Goal: Task Accomplishment & Management: Use online tool/utility

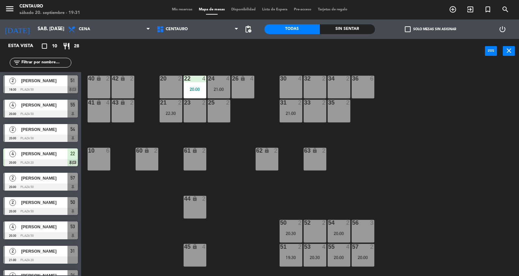
click at [229, 138] on div "20 2 22 4 20:00 24 4 21:00 26 lock 4 40 lock 2 42 lock 2 30 4 34 2 32 2 36 6 21…" at bounding box center [302, 170] width 433 height 213
click at [202, 87] on div "20:00" at bounding box center [195, 89] width 23 height 5
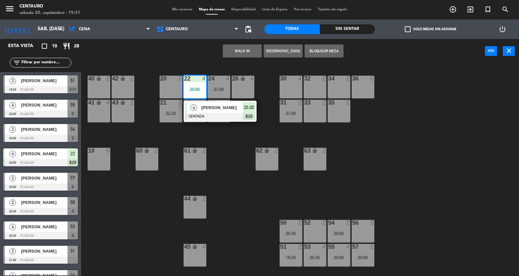
click at [211, 115] on div at bounding box center [220, 116] width 70 height 7
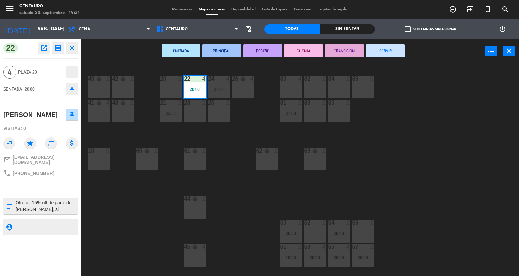
click at [57, 204] on textarea at bounding box center [46, 206] width 62 height 14
click at [73, 206] on textarea at bounding box center [46, 206] width 62 height 14
click at [119, 205] on div "20 2 22 4 20:00 24 4 21:00 26 lock 4 40 lock 2 42 lock 2 30 4 34 2 32 2 36 6 21…" at bounding box center [302, 170] width 433 height 213
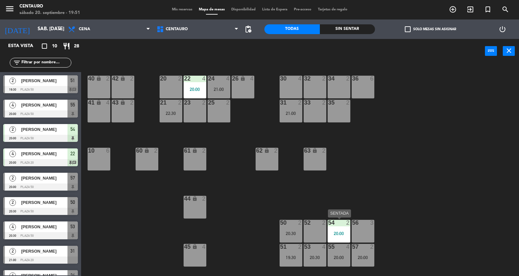
click at [343, 223] on div at bounding box center [339, 223] width 11 height 6
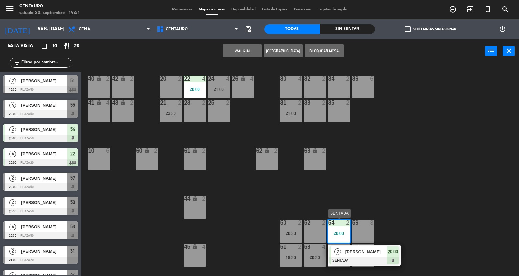
click at [351, 247] on div "[PERSON_NAME]" at bounding box center [366, 251] width 42 height 11
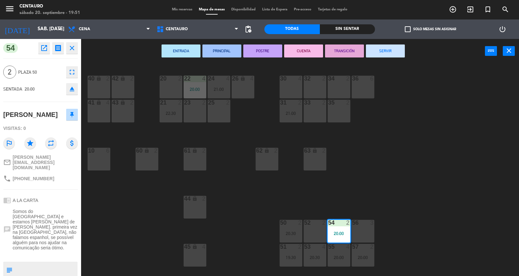
click at [345, 168] on div "20 2 22 4 20:00 24 4 21:00 26 lock 4 40 lock 2 42 lock 2 30 4 34 2 32 2 36 6 21…" at bounding box center [302, 170] width 433 height 213
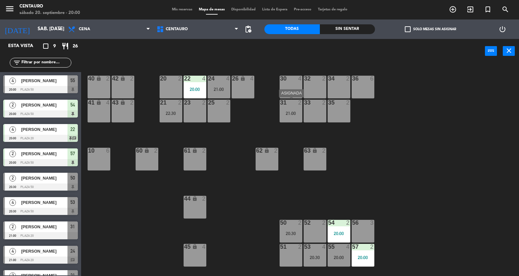
click at [293, 120] on div "31 2 21:00" at bounding box center [291, 111] width 23 height 23
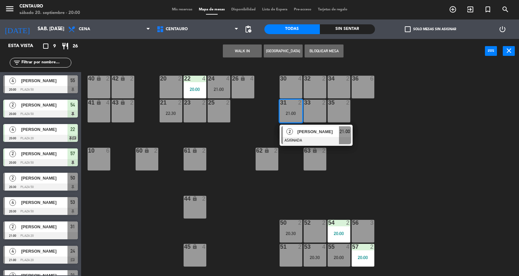
click at [309, 228] on div "52 2" at bounding box center [315, 231] width 23 height 23
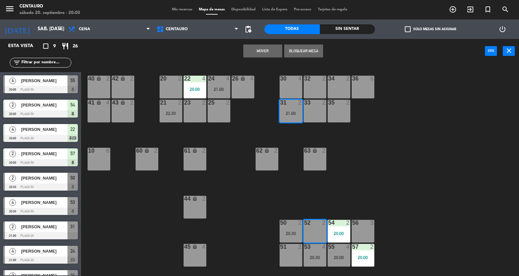
click at [268, 54] on button "Mover" at bounding box center [262, 50] width 39 height 13
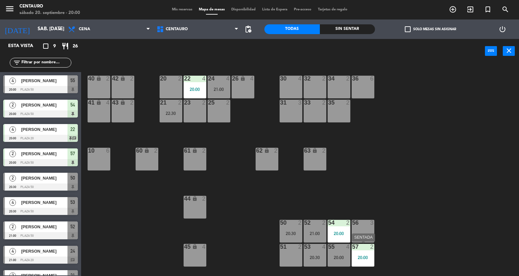
click at [358, 263] on div "57 2 20:00" at bounding box center [363, 255] width 23 height 23
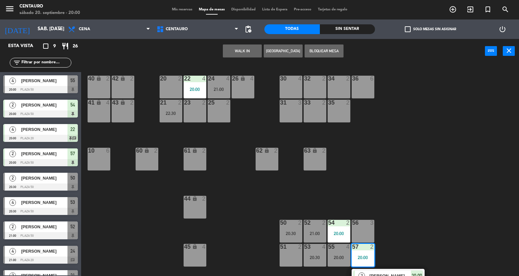
scroll to position [13, 0]
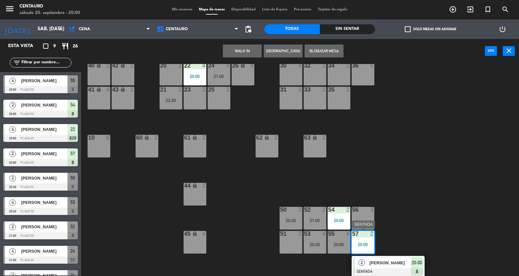
click at [397, 262] on span "[PERSON_NAME]" at bounding box center [391, 262] width 42 height 7
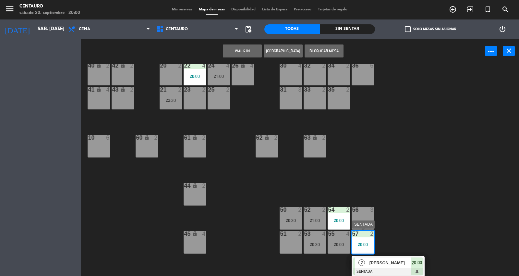
scroll to position [0, 0]
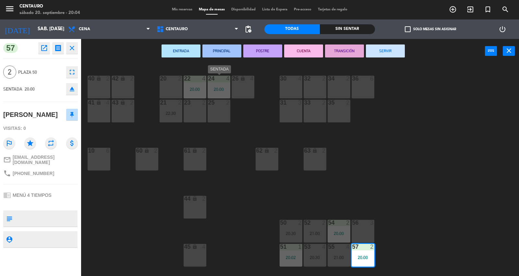
click at [221, 92] on div "24 4 20:00" at bounding box center [219, 87] width 23 height 23
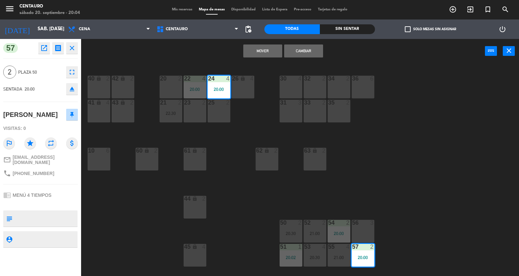
click at [297, 67] on div "20 2 22 4 20:00 24 4 20:00 26 lock 4 40 lock 2 42 lock 2 30 4 34 2 32 2 36 6 21…" at bounding box center [302, 170] width 433 height 213
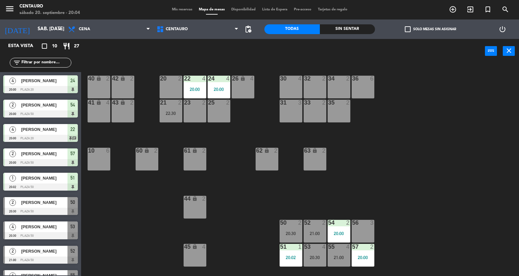
click at [212, 87] on div "20:00" at bounding box center [219, 89] width 23 height 5
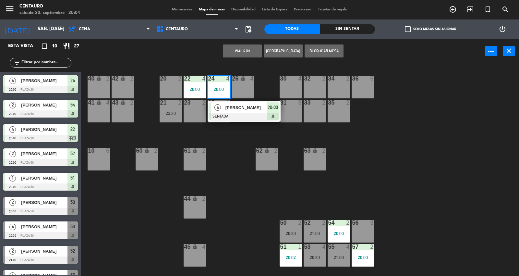
click at [239, 110] on span "[PERSON_NAME]" at bounding box center [247, 107] width 42 height 7
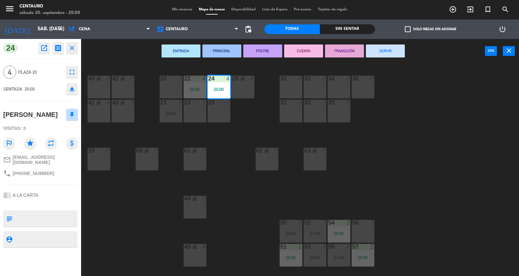
click at [417, 180] on div "20 2 22 4 20:00 24 4 20:00 26 lock 4 40 lock 2 42 lock 2 30 4 34 2 32 2 36 6 21…" at bounding box center [302, 170] width 433 height 213
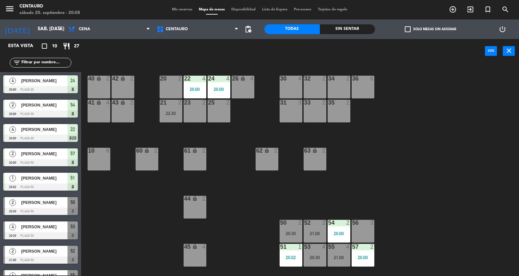
click at [222, 90] on div "20:00" at bounding box center [219, 89] width 23 height 5
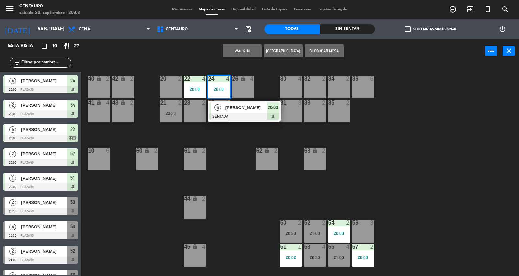
click at [236, 143] on div "20 2 22 4 20:00 24 4 20:00 4 [PERSON_NAME] SENTADA 20:00 26 lock 4 40 lock 2 42…" at bounding box center [302, 170] width 433 height 213
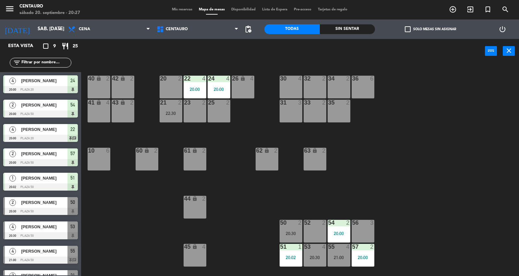
click at [184, 9] on span "Mis reservas" at bounding box center [182, 10] width 27 height 4
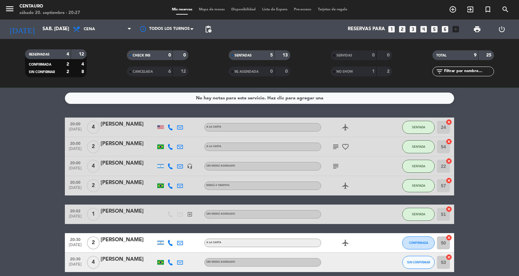
click at [497, 154] on bookings-row "20:00 [DATE] 4 [PERSON_NAME] A [PERSON_NAME] airplanemode_active SENTADA 24 can…" at bounding box center [259, 224] width 519 height 212
click at [213, 11] on span "Mapa de mesas" at bounding box center [212, 10] width 32 height 4
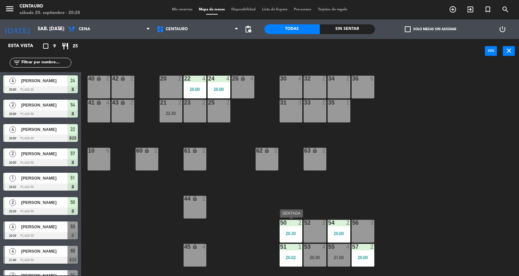
click at [296, 226] on div "50 2 20:30" at bounding box center [291, 231] width 23 height 23
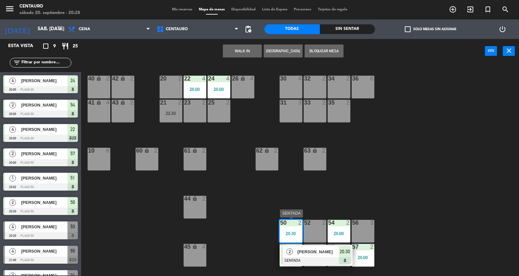
click at [303, 252] on span "[PERSON_NAME]" at bounding box center [319, 251] width 42 height 7
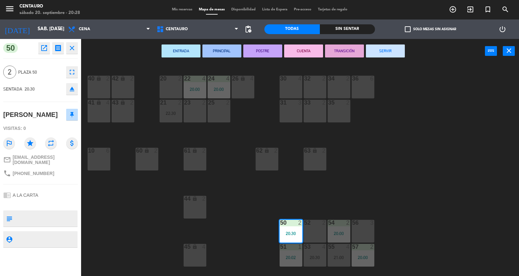
click at [213, 178] on div "20 2 22 4 20:00 24 4 20:00 26 lock 4 40 lock 2 42 lock 2 30 4 34 2 32 2 36 6 21…" at bounding box center [302, 170] width 433 height 213
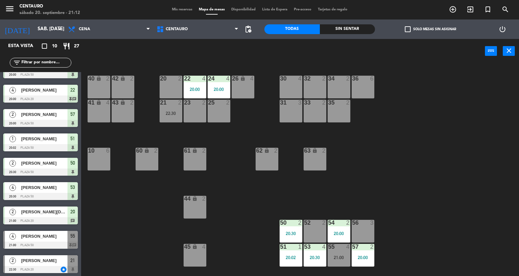
scroll to position [40, 0]
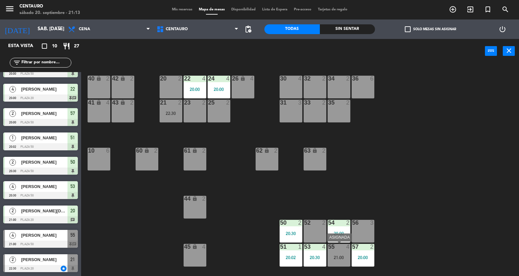
click at [339, 244] on div at bounding box center [339, 247] width 11 height 6
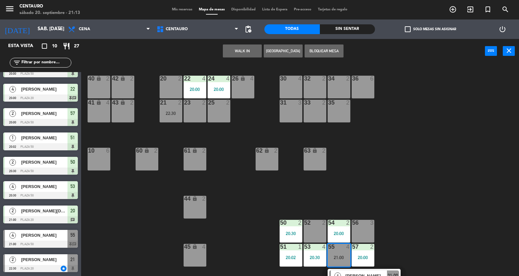
scroll to position [13, 0]
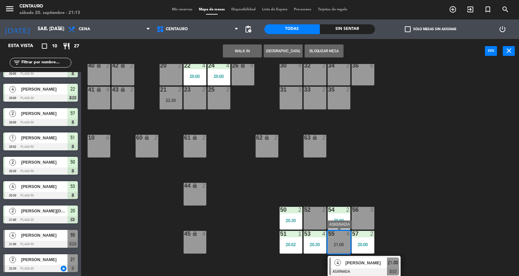
click at [351, 268] on div at bounding box center [364, 271] width 70 height 7
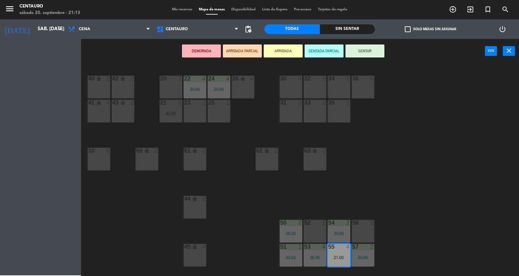
scroll to position [0, 0]
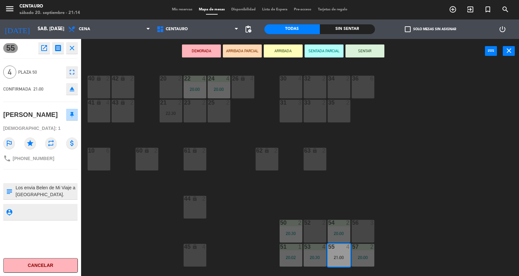
click at [466, 159] on div "20 2 22 4 20:00 24 4 20:00 26 lock 4 40 lock 2 42 lock 2 30 4 34 2 32 2 36 6 21…" at bounding box center [302, 170] width 433 height 213
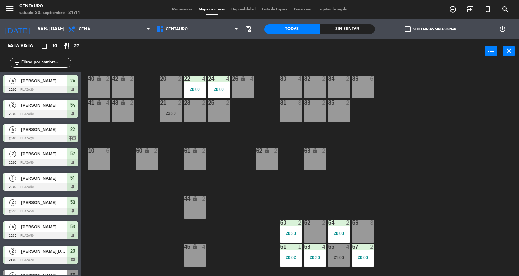
scroll to position [39, 0]
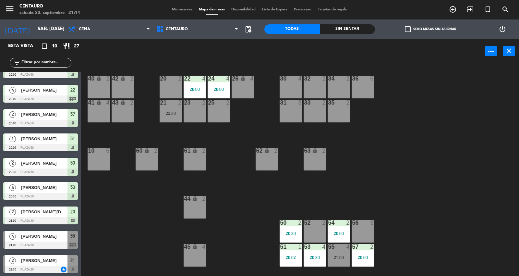
click at [348, 258] on div "21:00" at bounding box center [339, 257] width 23 height 5
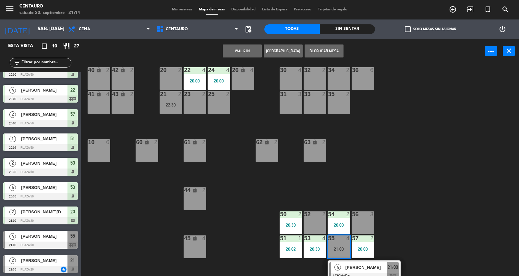
scroll to position [13, 0]
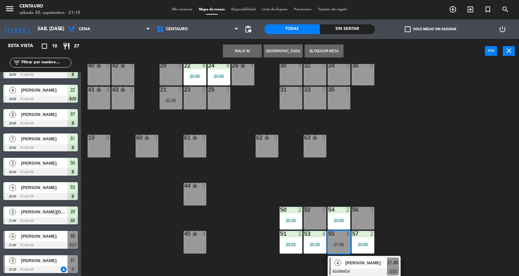
click at [348, 266] on span "[PERSON_NAME]" at bounding box center [367, 262] width 42 height 7
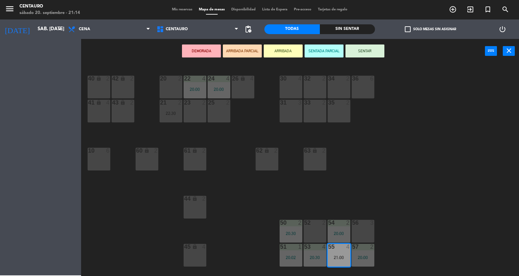
scroll to position [0, 0]
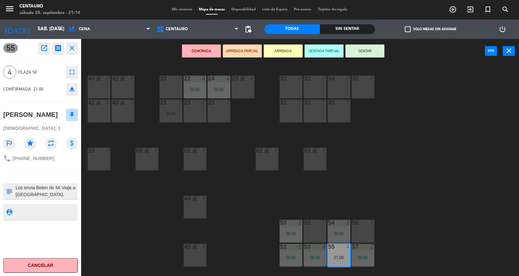
click at [356, 48] on button "SENTAR" at bounding box center [365, 50] width 39 height 13
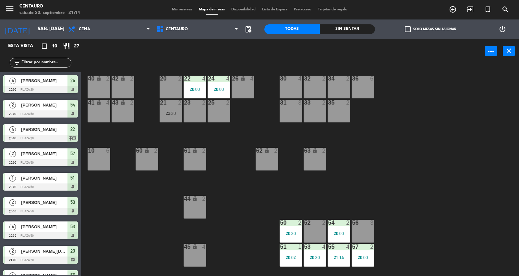
scroll to position [39, 0]
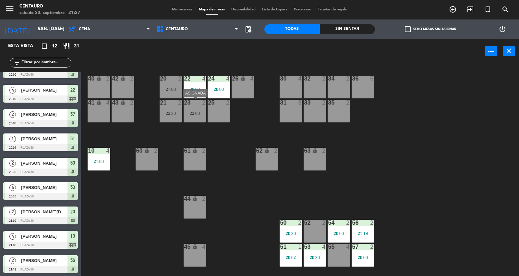
click at [194, 105] on div "23 2" at bounding box center [195, 103] width 23 height 6
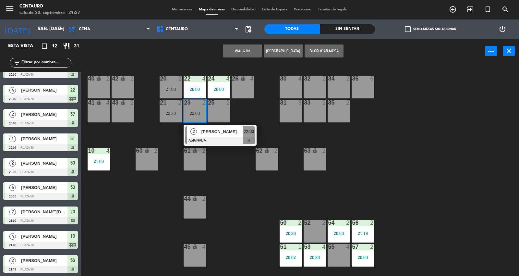
click at [224, 161] on div "20 2 21:00 22 4 20:00 24 4 20:00 26 lock 4 40 lock 2 42 lock 2 30 4 34 2 32 2 3…" at bounding box center [302, 170] width 433 height 213
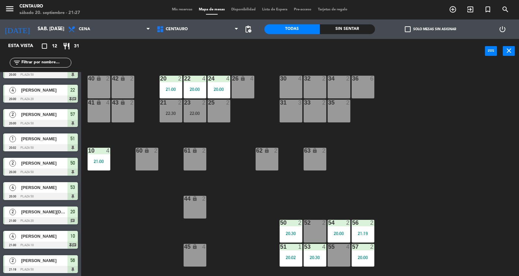
click at [167, 88] on div "21:00" at bounding box center [171, 89] width 23 height 5
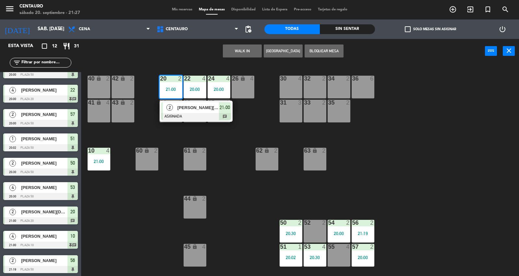
click at [221, 143] on div "20 2 21:00 2 [PERSON_NAME] 21:00 chat 22 4 20:00 24 4 20:00 26 lock 4 40 lock 2…" at bounding box center [302, 170] width 433 height 213
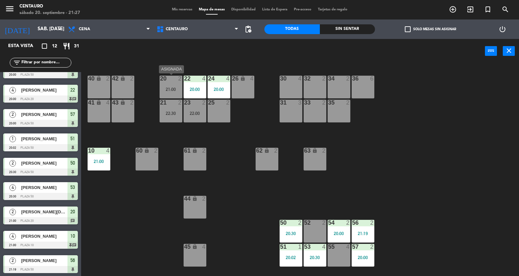
click at [180, 86] on div "20 2 21:00" at bounding box center [171, 87] width 23 height 23
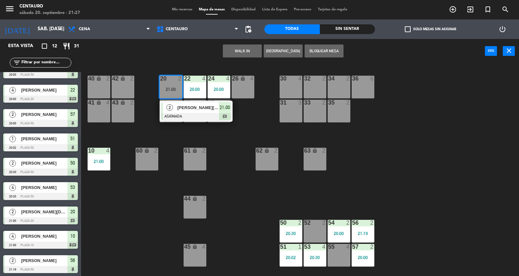
click at [238, 157] on div "20 2 21:00 2 [PERSON_NAME] 21:00 chat 22 4 20:00 24 4 20:00 26 lock 4 40 lock 2…" at bounding box center [302, 170] width 433 height 213
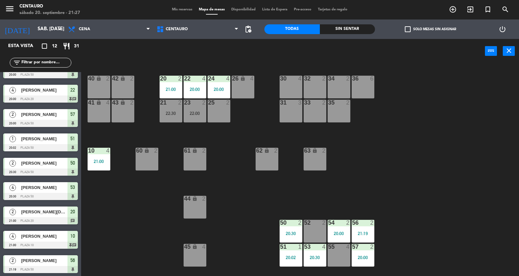
click at [175, 87] on div "21:00" at bounding box center [171, 89] width 23 height 5
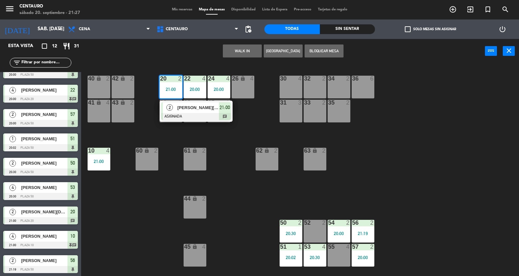
click at [200, 123] on div "20 2 21:00 2 [PERSON_NAME] 21:00 chat 22 4 20:00 24 4 20:00 26 lock 4 40 lock 2…" at bounding box center [302, 170] width 433 height 213
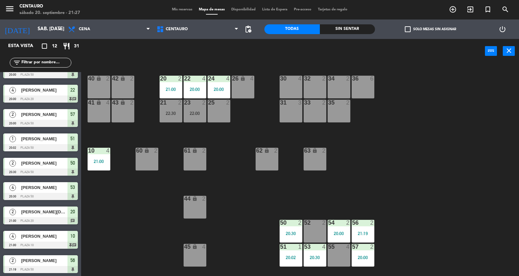
click at [195, 115] on div "22:00" at bounding box center [195, 113] width 23 height 5
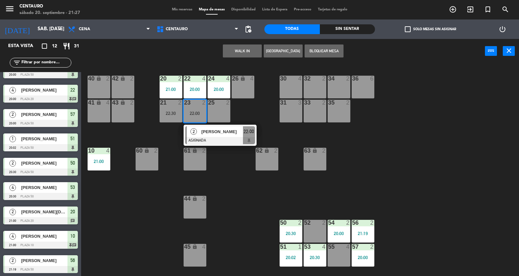
click at [172, 83] on div "20 2 21:00" at bounding box center [171, 87] width 23 height 23
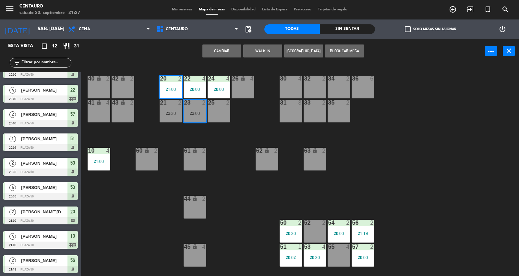
click at [223, 57] on button "Cambiar" at bounding box center [222, 50] width 39 height 13
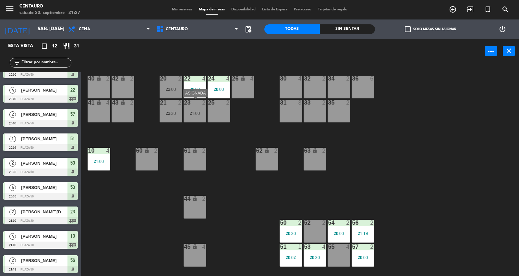
click at [198, 111] on div "21:00" at bounding box center [195, 113] width 23 height 5
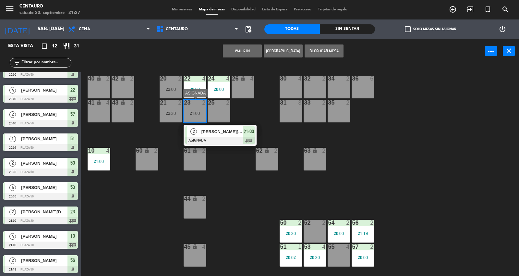
click at [224, 136] on div "[PERSON_NAME][DEMOGRAPHIC_DATA]" at bounding box center [222, 131] width 42 height 11
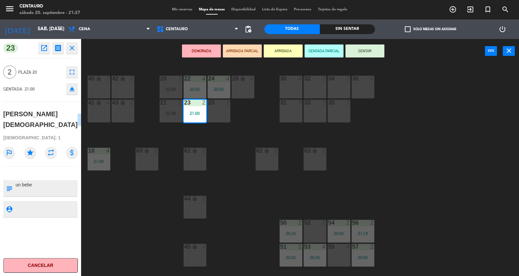
click at [376, 55] on button "SENTAR" at bounding box center [365, 50] width 39 height 13
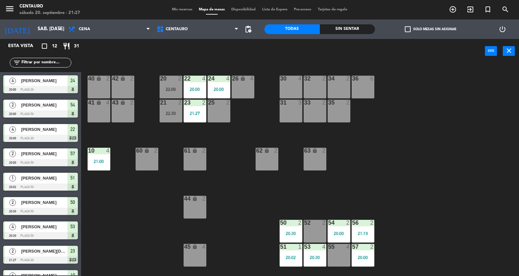
click at [383, 157] on div "20 2 22:00 22 4 20:00 24 4 20:00 26 lock 4 40 lock 2 42 lock 2 30 4 34 2 32 2 3…" at bounding box center [302, 170] width 433 height 213
click at [339, 222] on div at bounding box center [339, 223] width 11 height 6
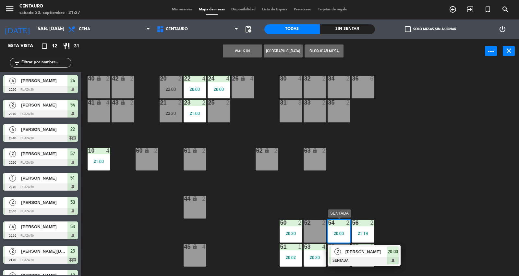
click at [357, 255] on div "[PERSON_NAME]" at bounding box center [366, 251] width 42 height 11
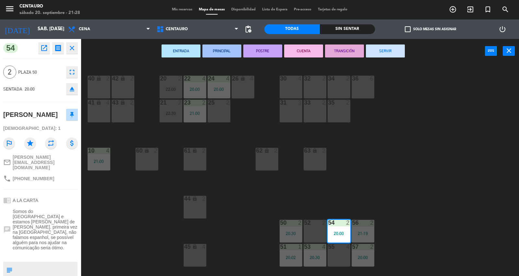
click at [397, 43] on div "ENTRADA PRINCIPAL POSTRE CUENTA TRANSICIÓN SERVIR power_input close" at bounding box center [283, 51] width 404 height 25
click at [397, 49] on button "SERVIR" at bounding box center [385, 50] width 39 height 13
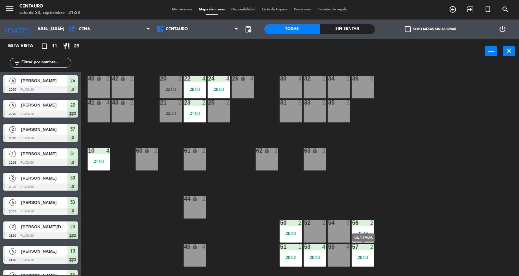
click at [359, 253] on div "57 2 20:00" at bounding box center [363, 255] width 23 height 23
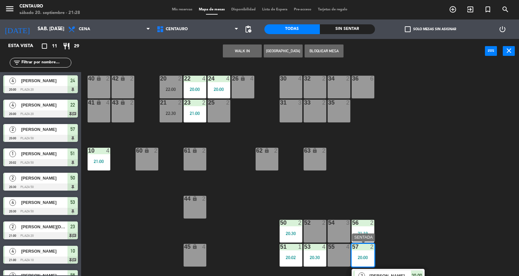
click at [378, 269] on div "2 [PERSON_NAME] SENTADA 20:00" at bounding box center [388, 279] width 73 height 21
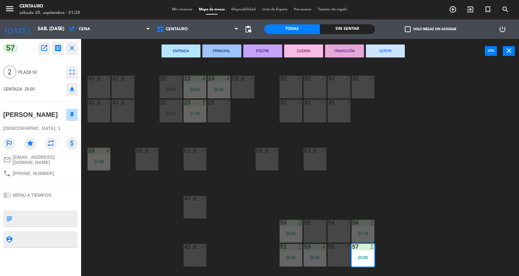
click at [380, 49] on button "SERVIR" at bounding box center [385, 50] width 39 height 13
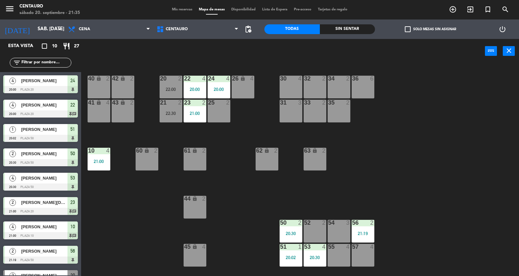
click at [364, 27] on div "Sin sentar" at bounding box center [348, 29] width 56 height 10
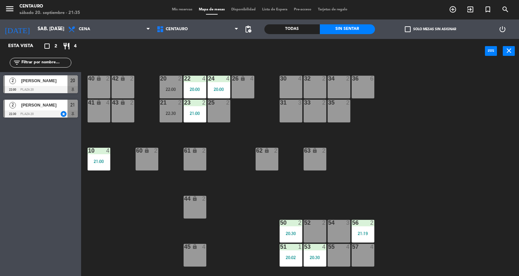
click at [302, 28] on div "Todas" at bounding box center [293, 29] width 56 height 10
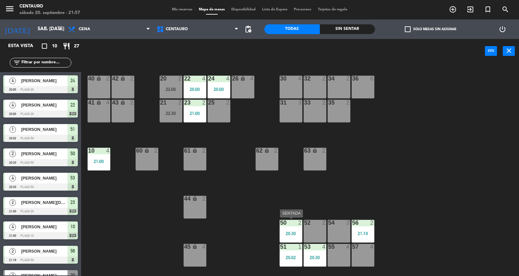
click at [290, 225] on div at bounding box center [291, 223] width 11 height 6
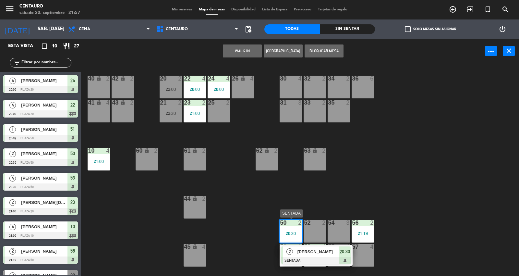
click at [310, 255] on div "[PERSON_NAME]" at bounding box center [318, 251] width 42 height 11
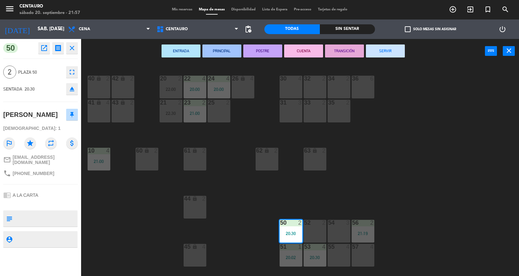
click at [397, 49] on button "SERVIR" at bounding box center [385, 50] width 39 height 13
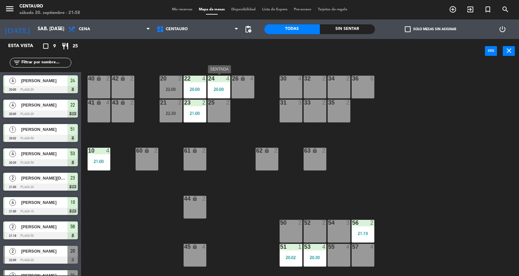
click at [225, 84] on div "24 4 20:00" at bounding box center [219, 87] width 23 height 23
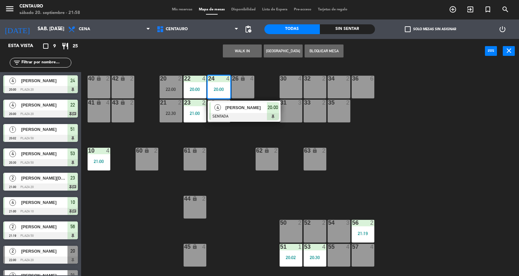
click at [229, 116] on div at bounding box center [244, 116] width 70 height 7
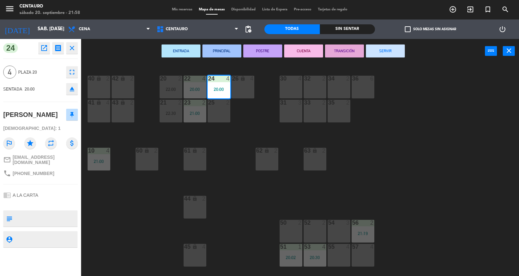
click at [399, 49] on button "SERVIR" at bounding box center [385, 50] width 39 height 13
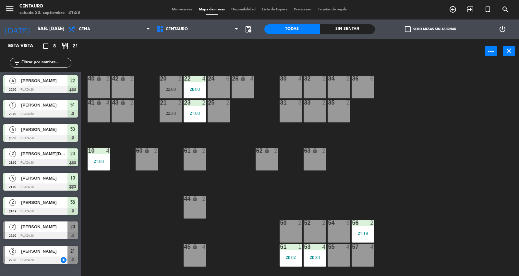
click at [217, 97] on div "24 6" at bounding box center [219, 87] width 23 height 23
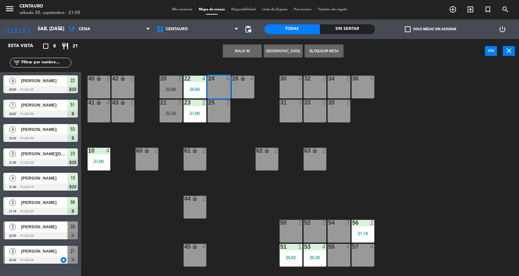
click at [208, 86] on div "24 6" at bounding box center [219, 87] width 23 height 23
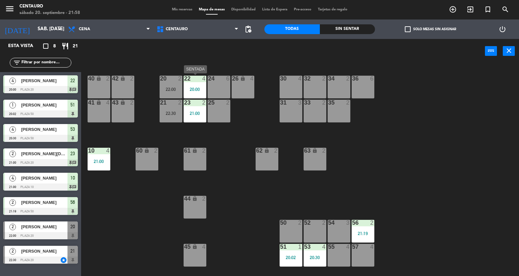
click at [197, 88] on div "20:00" at bounding box center [195, 89] width 23 height 5
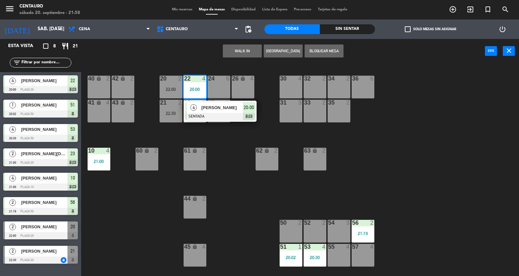
click at [212, 109] on span "[PERSON_NAME]" at bounding box center [223, 107] width 42 height 7
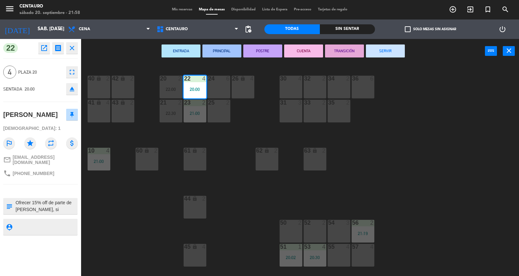
click at [378, 57] on button "SERVIR" at bounding box center [385, 50] width 39 height 13
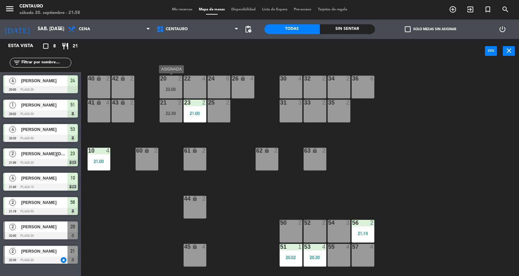
click at [163, 92] on div "20 2 22:00" at bounding box center [171, 87] width 23 height 23
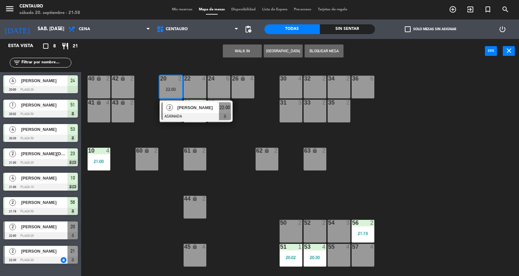
click at [203, 138] on div "20 2 22:00 2 [PERSON_NAME] ASIGNADA 22:00 22 4 24 6 26 lock 4 40 lock 2 42 lock…" at bounding box center [302, 170] width 433 height 213
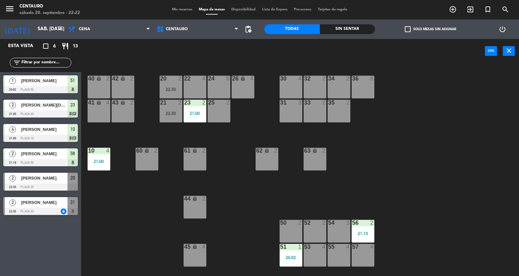
click at [336, 251] on div "55 4" at bounding box center [339, 255] width 23 height 23
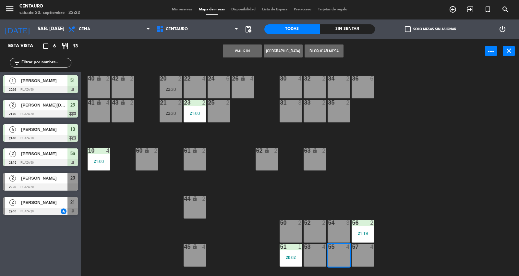
click at [437, 228] on div "20 2 22:30 22 4 24 6 26 lock 4 40 lock 2 42 lock 2 30 4 34 2 32 2 36 6 21 2 22:…" at bounding box center [302, 170] width 433 height 213
